Goal: Information Seeking & Learning: Check status

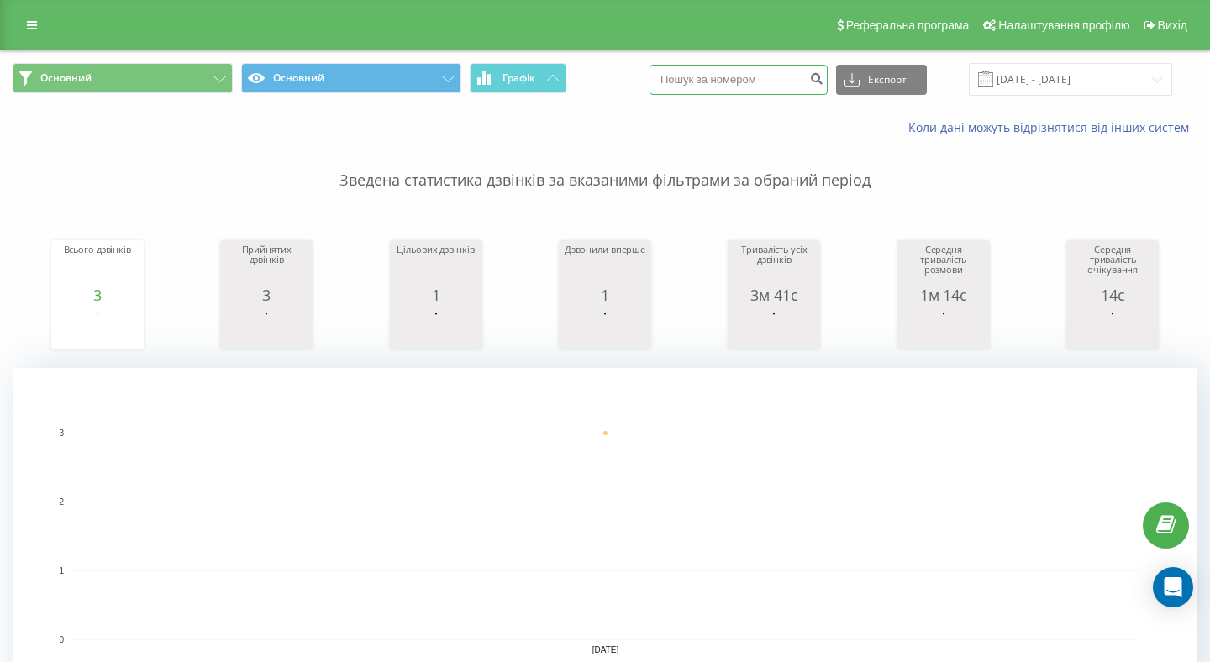
click at [713, 86] on input at bounding box center [739, 80] width 178 height 30
type input "380674116892"
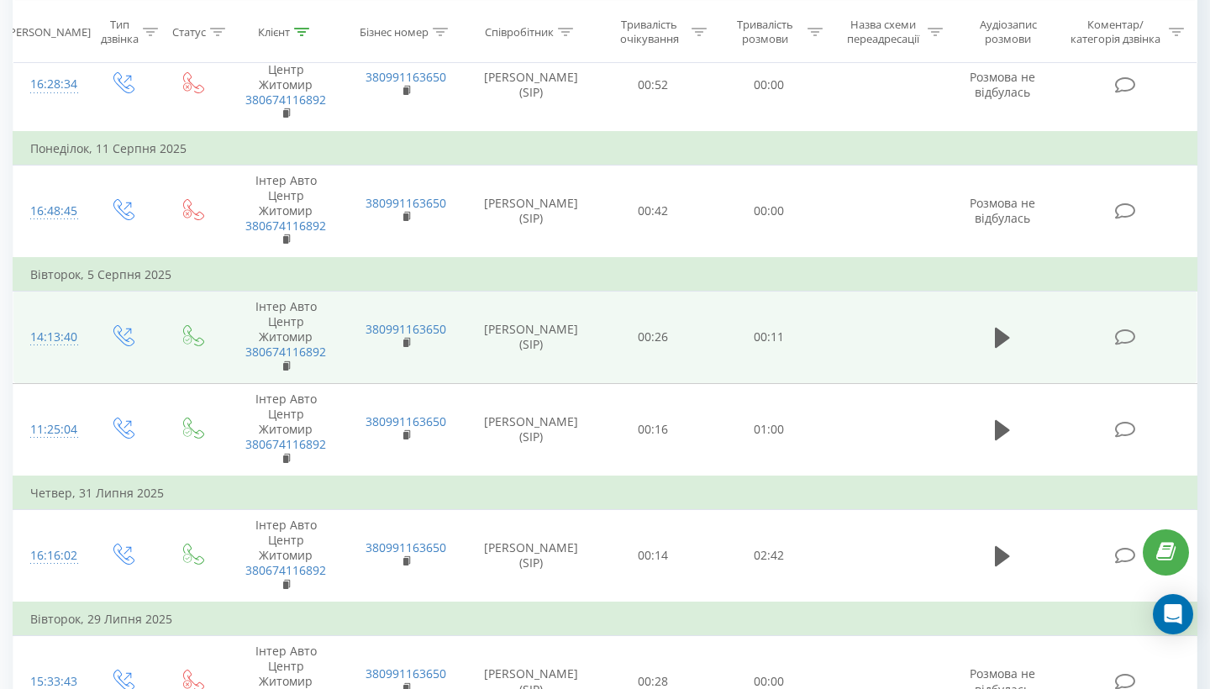
scroll to position [1853, 0]
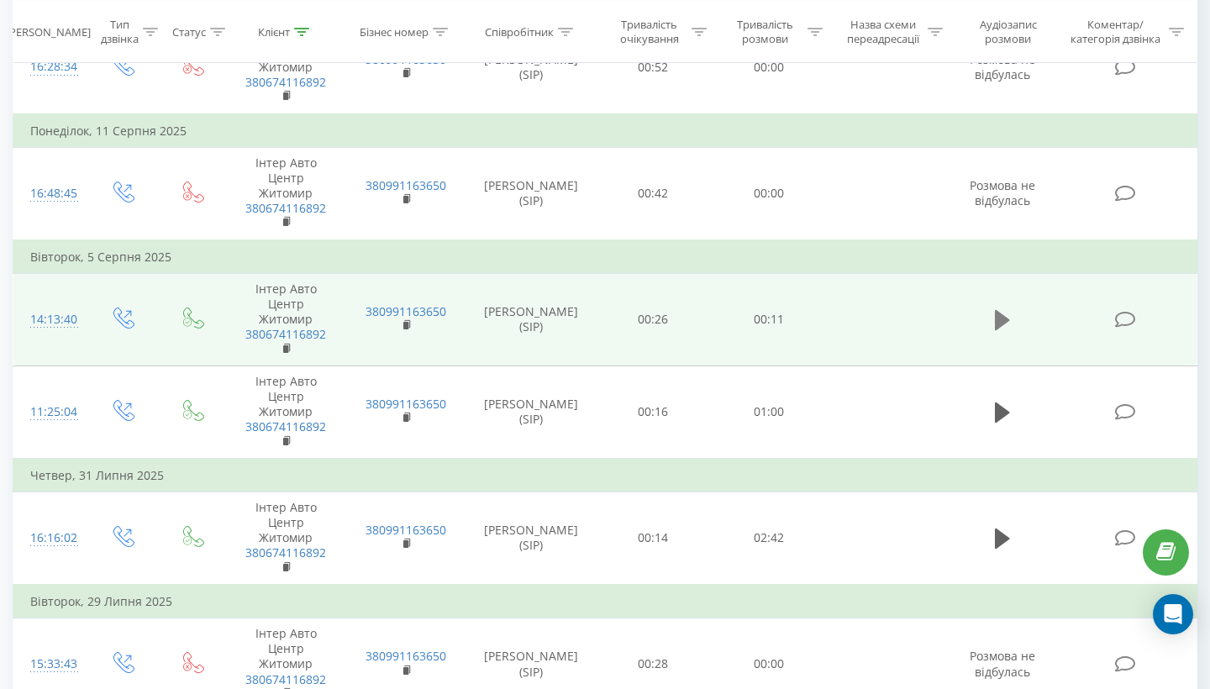
click at [1006, 326] on icon at bounding box center [1002, 320] width 15 height 20
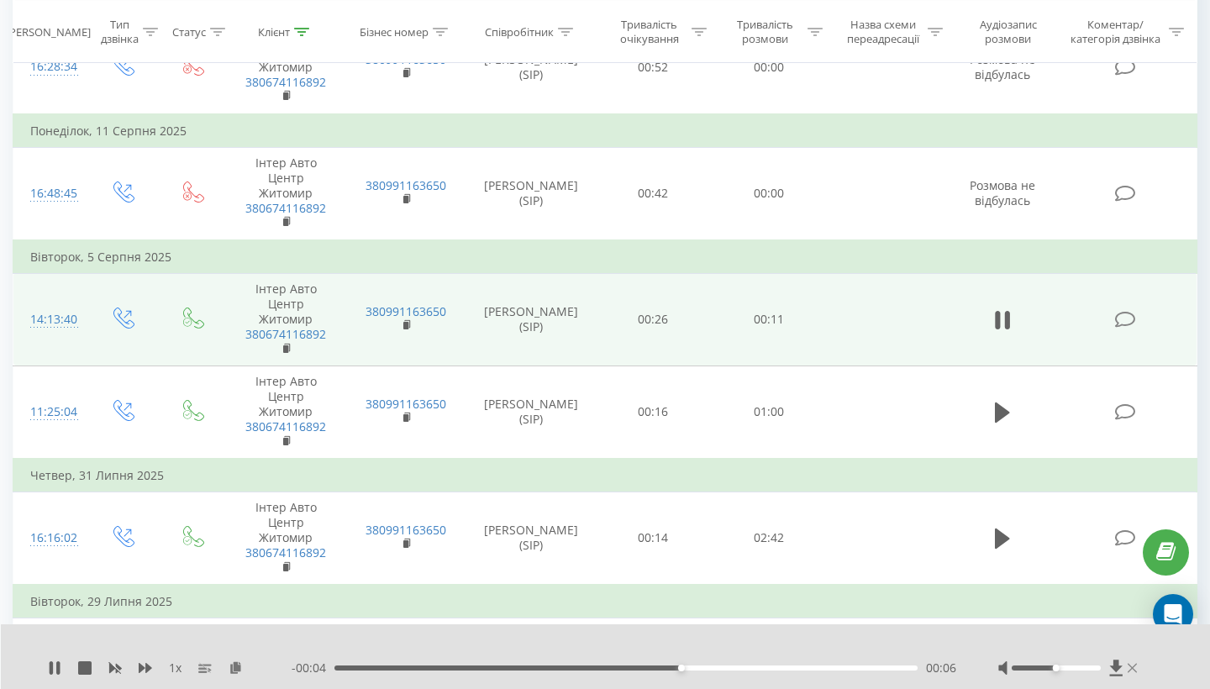
click at [1133, 671] on icon at bounding box center [1132, 668] width 9 height 13
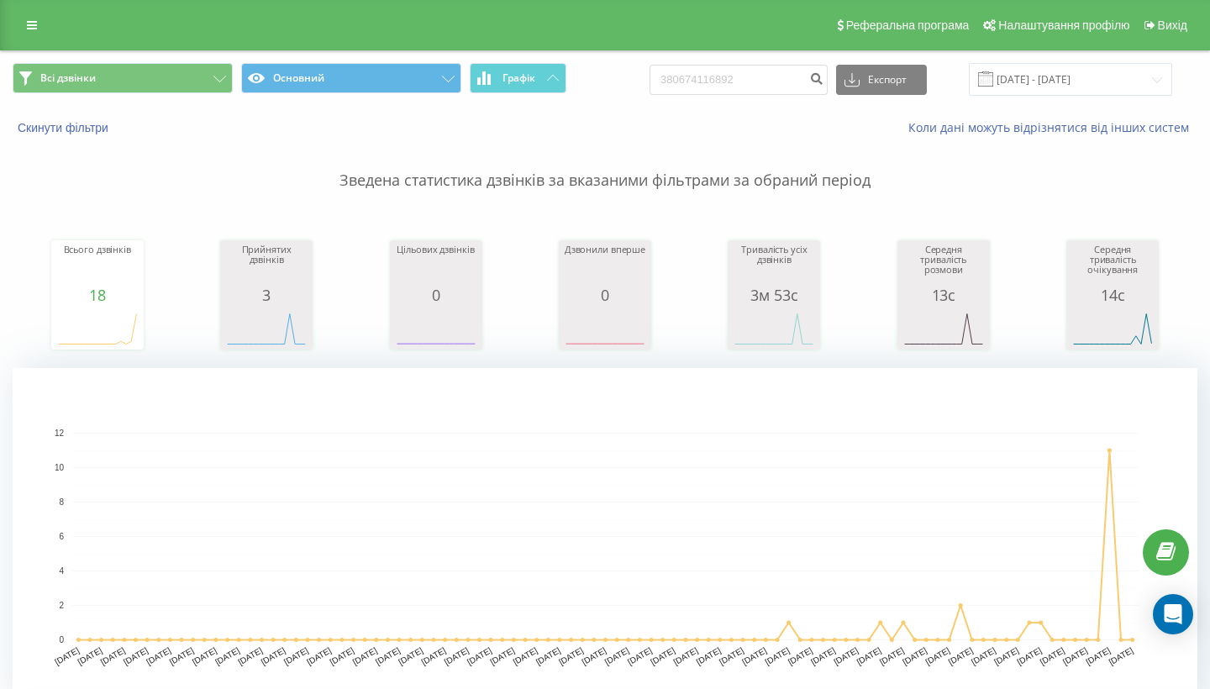
scroll to position [0, 0]
drag, startPoint x: 789, startPoint y: 95, endPoint x: 662, endPoint y: 97, distance: 126.9
click at [662, 96] on div "Всі дзвінки Основний Графік 380674116892 Експорт .csv .xls .xlsx [DATE] - [DATE]" at bounding box center [605, 79] width 1185 height 33
type input "380938214151"
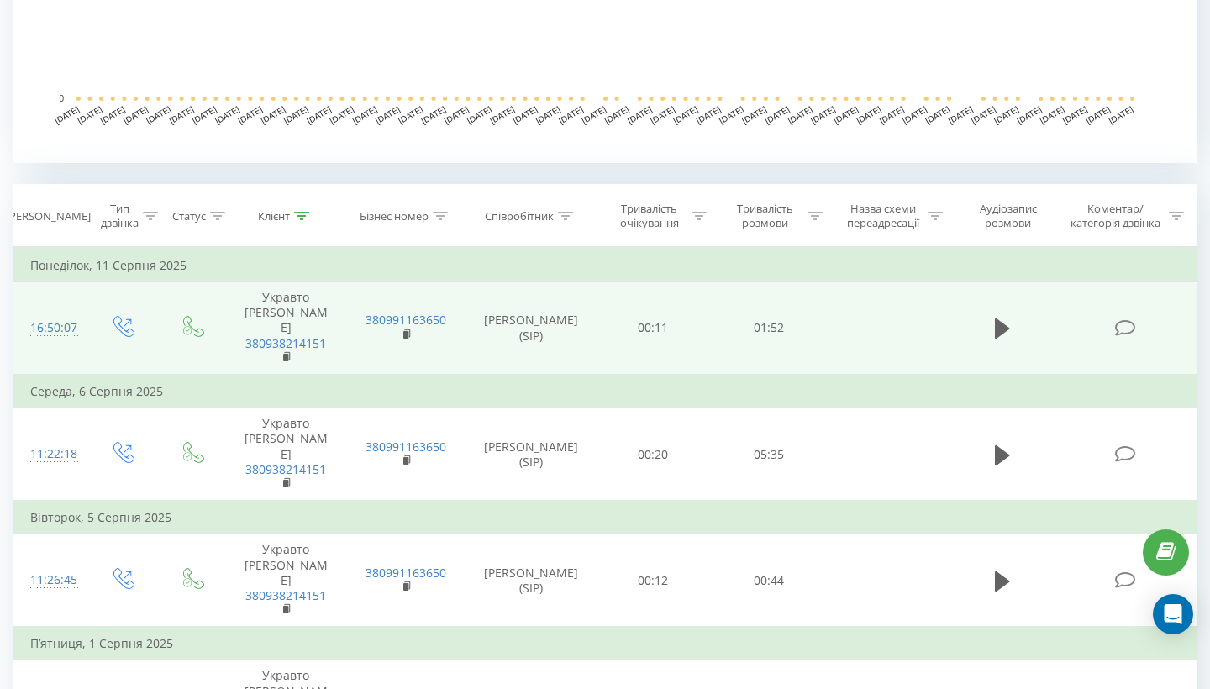
scroll to position [540, 0]
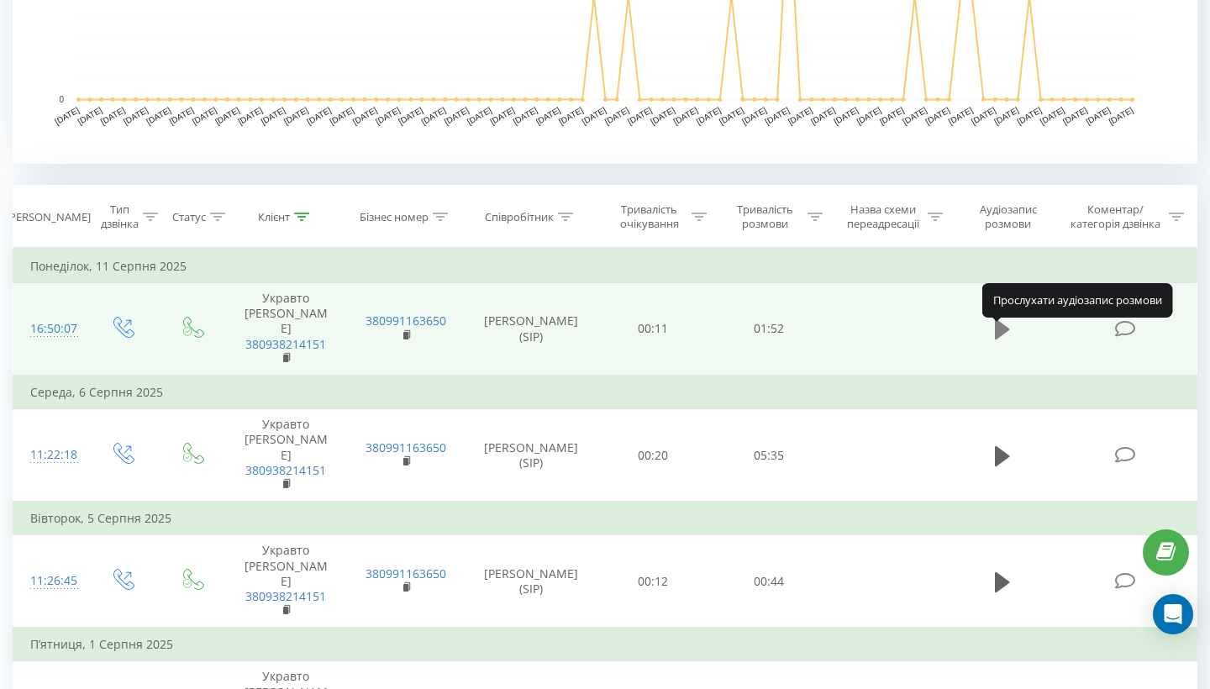
click at [1001, 329] on icon at bounding box center [1002, 330] width 15 height 24
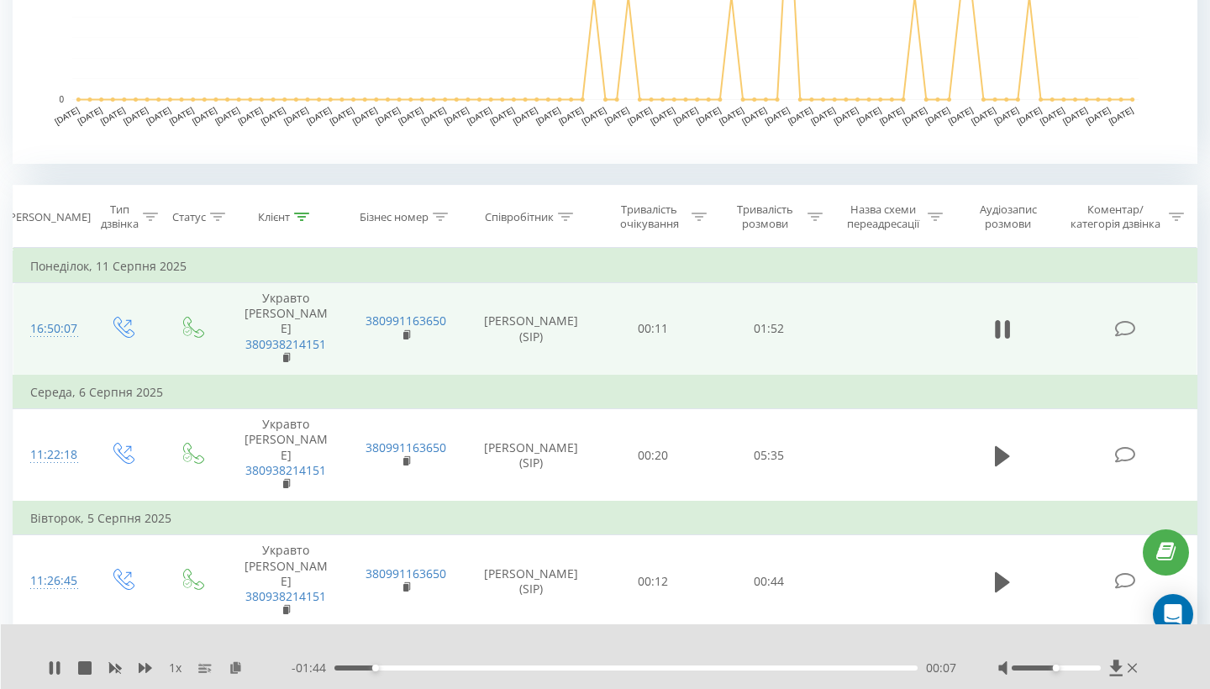
click at [1077, 664] on div at bounding box center [1070, 668] width 143 height 17
drag, startPoint x: 1059, startPoint y: 666, endPoint x: 1097, endPoint y: 667, distance: 37.8
click at [1097, 667] on div at bounding box center [1056, 668] width 88 height 5
click at [488, 668] on div "00:11" at bounding box center [626, 668] width 583 height 5
click at [564, 667] on div "00:30" at bounding box center [626, 668] width 583 height 5
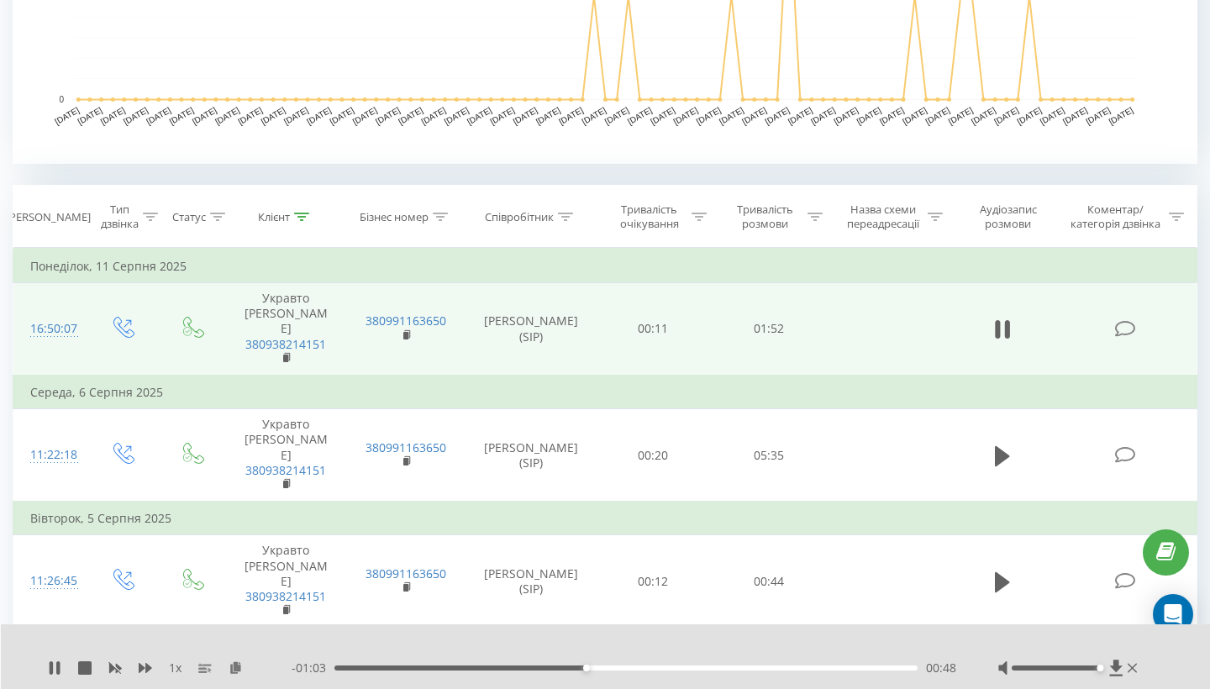
click at [629, 667] on div "00:48" at bounding box center [626, 668] width 583 height 5
click at [688, 667] on div "01:07" at bounding box center [626, 668] width 583 height 5
click at [804, 664] on div "- 00:44 01:08 01:08" at bounding box center [624, 668] width 665 height 17
click at [801, 674] on div "- 00:43 01:08 01:08" at bounding box center [624, 668] width 665 height 17
click at [801, 668] on div "01:29" at bounding box center [626, 668] width 583 height 5
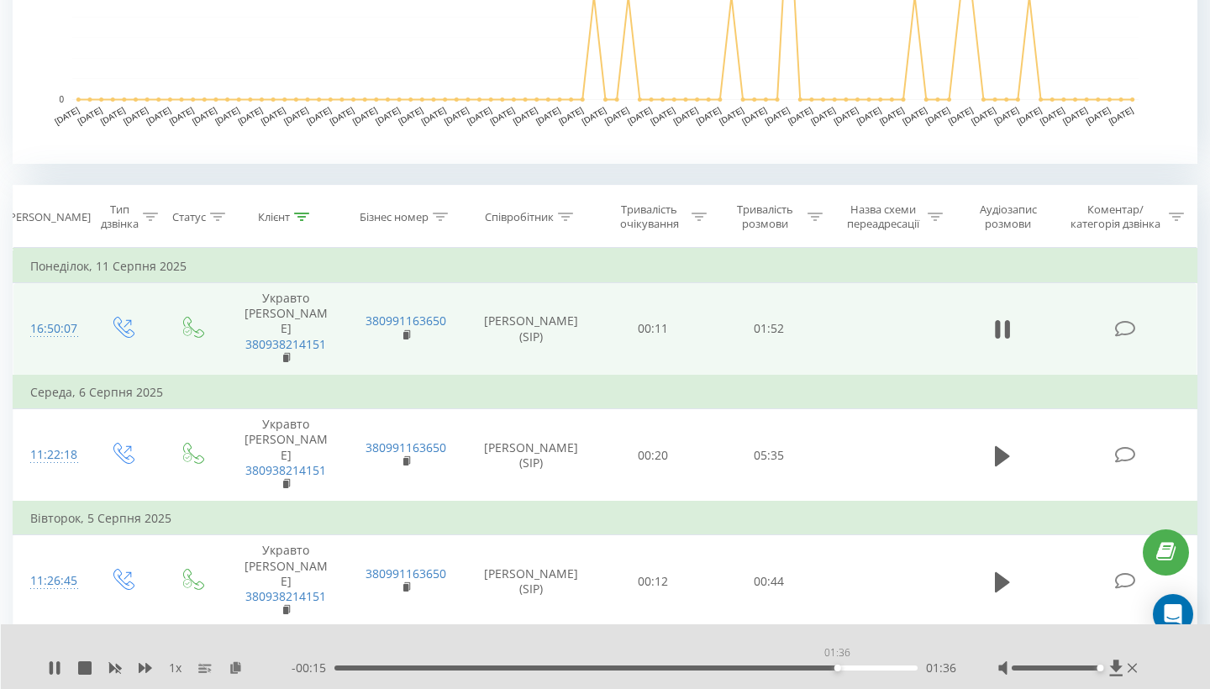
click at [837, 667] on div "01:36" at bounding box center [626, 668] width 583 height 5
click at [883, 666] on div "01:36" at bounding box center [626, 668] width 583 height 5
click at [846, 669] on div "01:38" at bounding box center [626, 668] width 583 height 5
click at [1133, 672] on icon at bounding box center [1132, 668] width 9 height 13
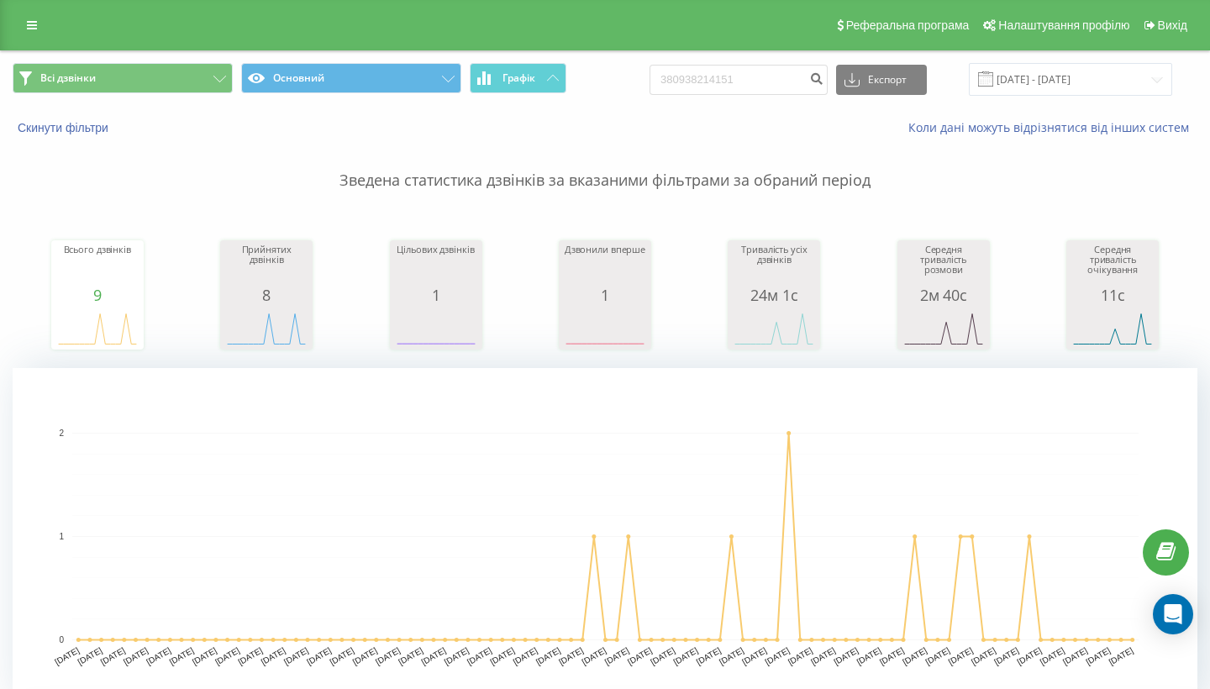
scroll to position [0, 0]
drag, startPoint x: 787, startPoint y: 82, endPoint x: 631, endPoint y: 82, distance: 155.5
click at [631, 82] on div "Всі дзвінки Основний Графік 380938214151 Експорт .csv .xls .xlsx 20.05.2025 - 2…" at bounding box center [605, 79] width 1185 height 33
click at [106, 125] on button "Скинути фільтри" at bounding box center [65, 127] width 104 height 15
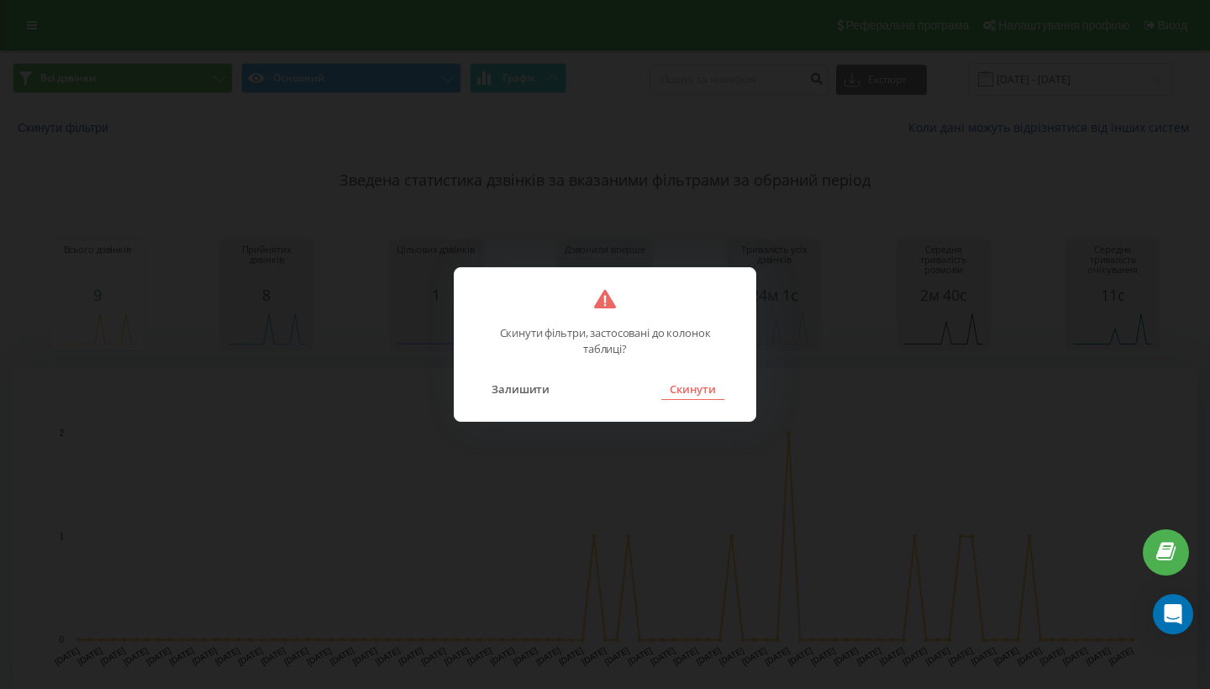
click at [683, 393] on button "Скинути" at bounding box center [693, 389] width 63 height 22
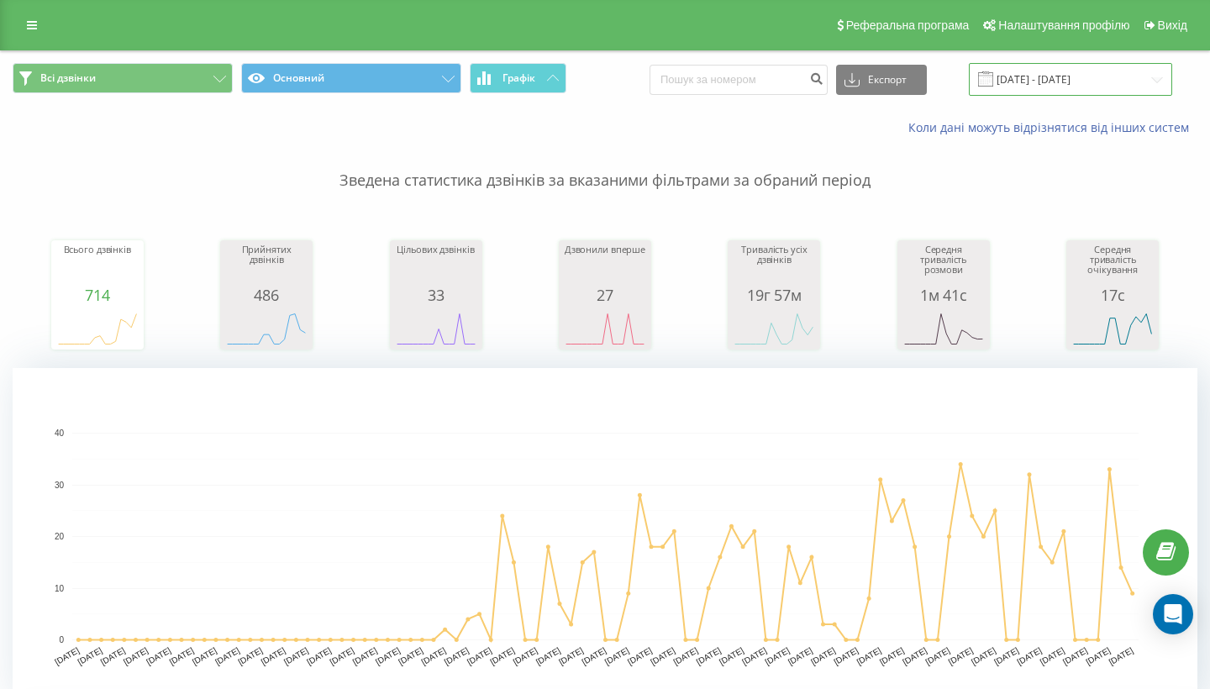
click at [1025, 74] on input "[DATE] - [DATE]" at bounding box center [1070, 79] width 203 height 33
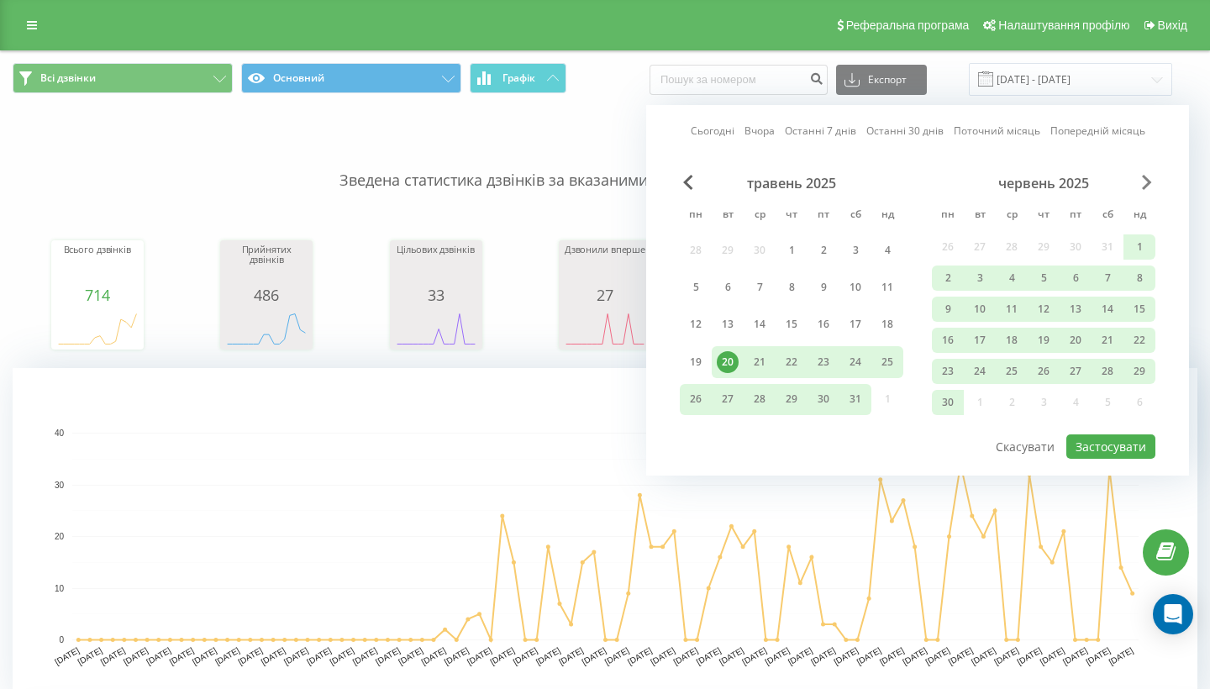
click at [1145, 176] on span "Next Month" at bounding box center [1147, 182] width 10 height 15
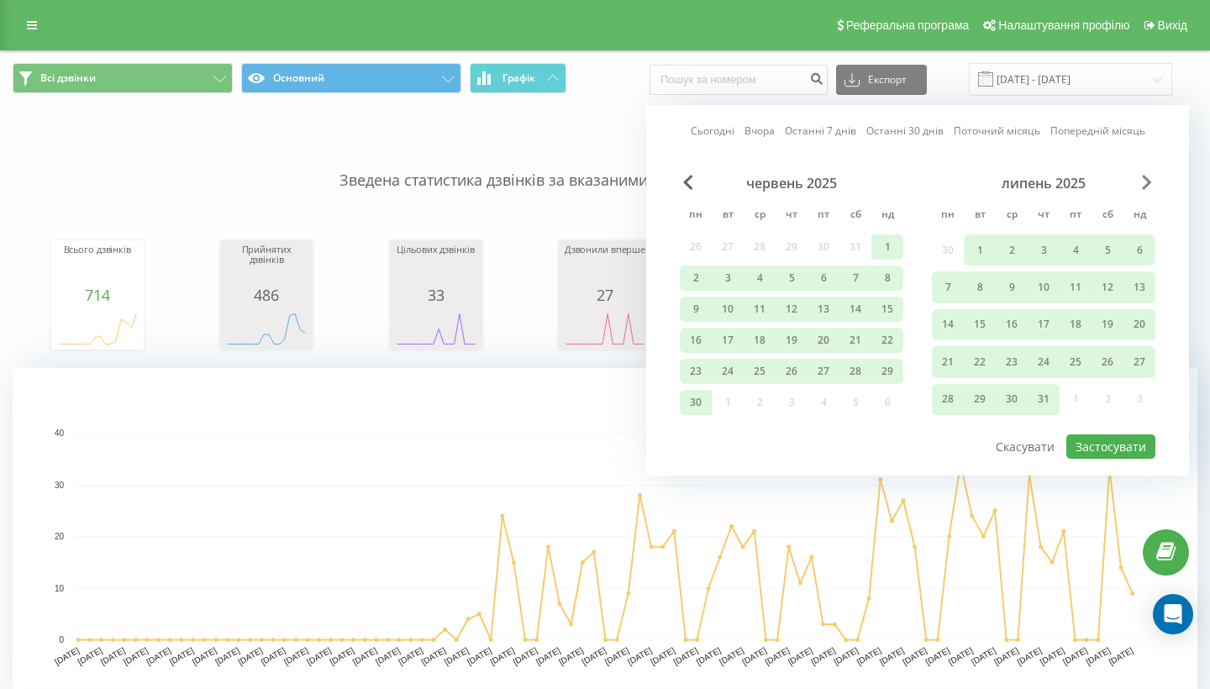
click at [1145, 176] on span "Next Month" at bounding box center [1147, 182] width 10 height 15
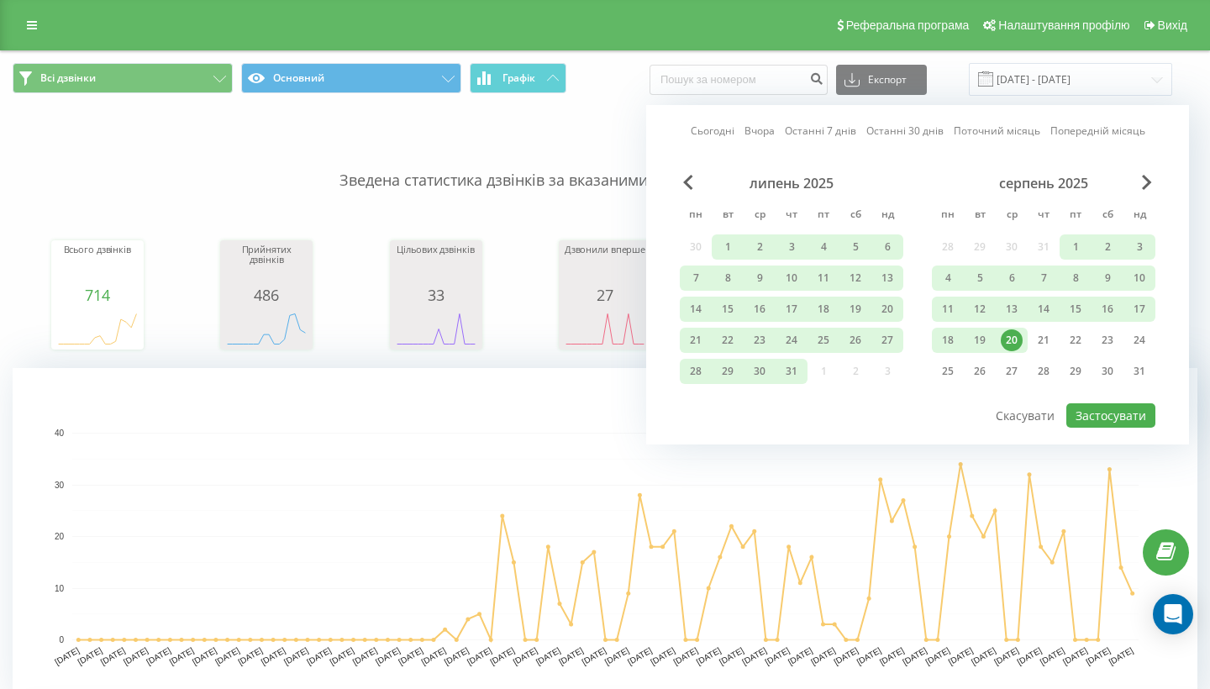
click at [1009, 343] on div "20" at bounding box center [1012, 340] width 22 height 22
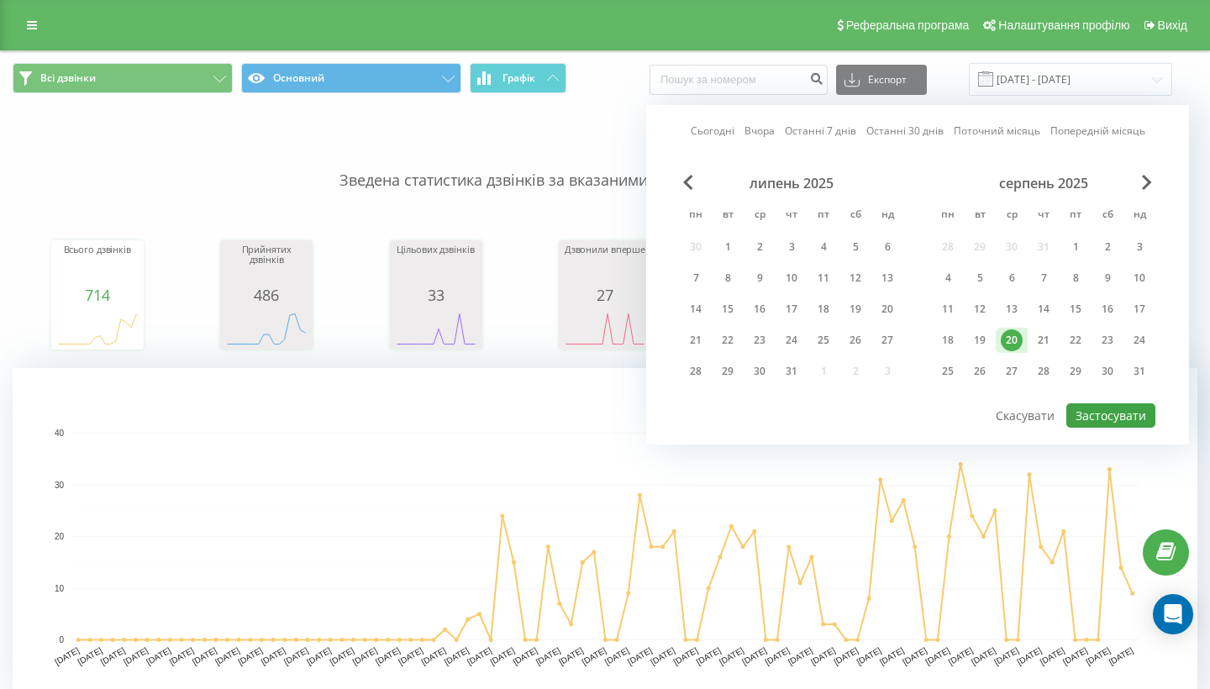
click at [1098, 414] on button "Застосувати" at bounding box center [1111, 415] width 89 height 24
type input "20.08.2025 - 20.08.2025"
